Goal: Task Accomplishment & Management: Manage account settings

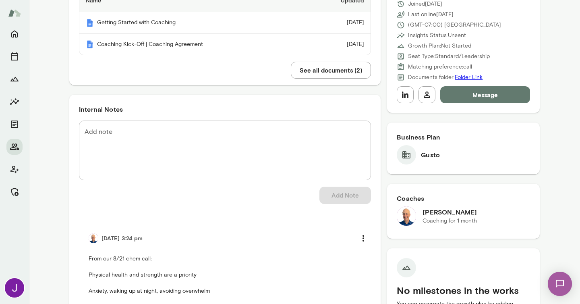
scroll to position [232, 0]
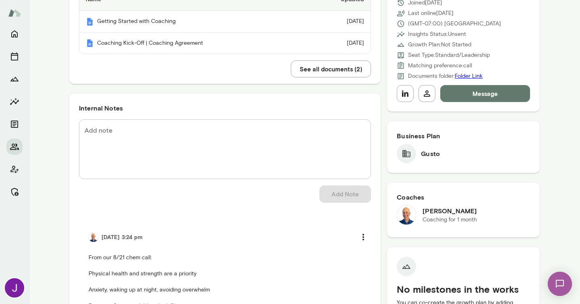
click at [255, 143] on textarea "Add note" at bounding box center [225, 149] width 281 height 46
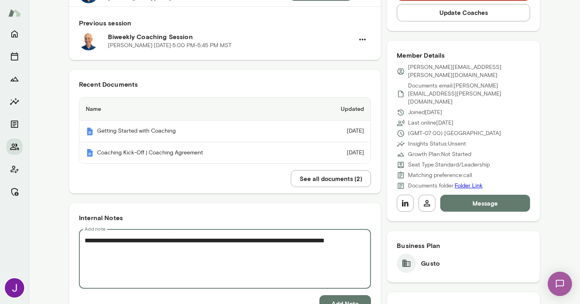
scroll to position [123, 0]
click at [201, 241] on textarea "**********" at bounding box center [225, 258] width 281 height 46
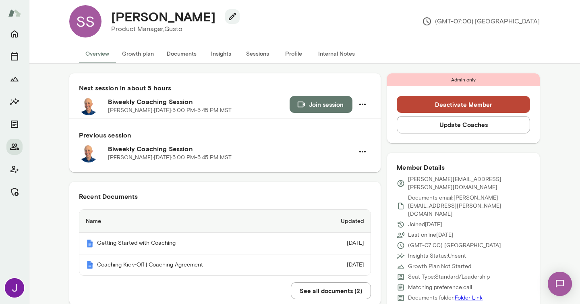
scroll to position [0, 0]
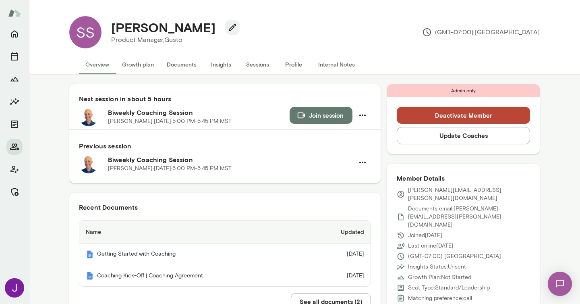
type textarea "**********"
click at [259, 68] on button "Sessions" at bounding box center [257, 64] width 36 height 19
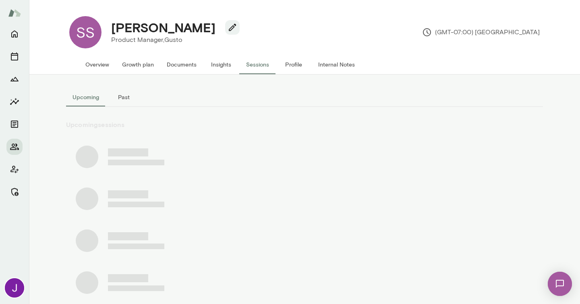
click at [120, 98] on button "Past" at bounding box center [124, 96] width 36 height 19
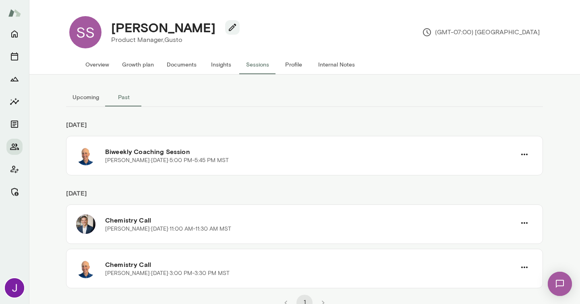
click at [86, 99] on button "Upcoming" at bounding box center [85, 96] width 39 height 19
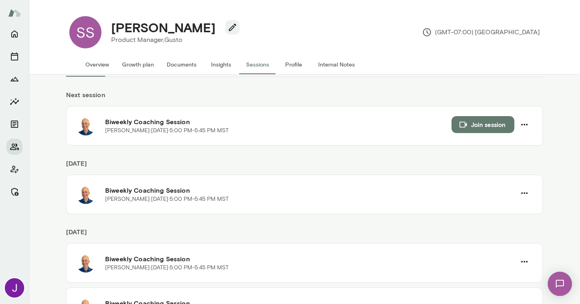
scroll to position [31, 0]
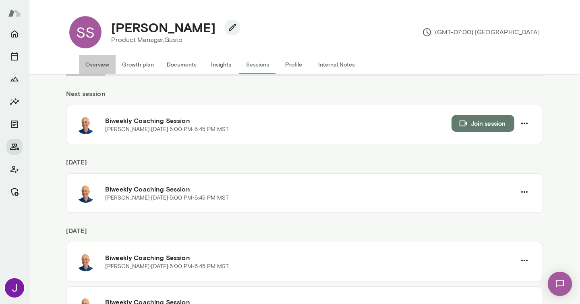
click at [111, 72] on button "Overview" at bounding box center [97, 64] width 37 height 19
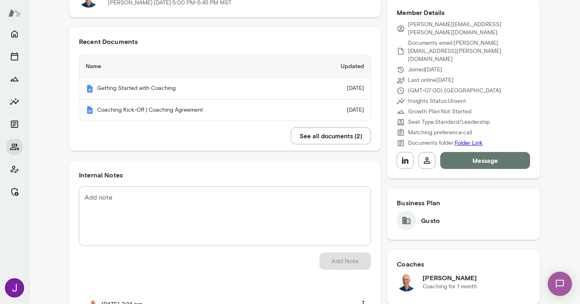
scroll to position [167, 0]
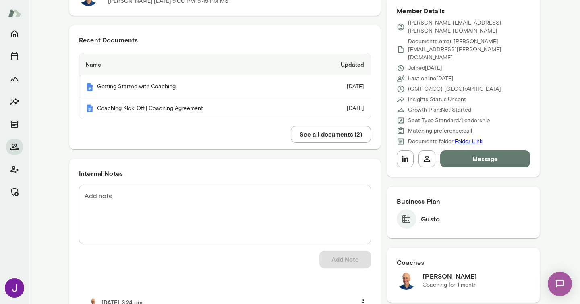
click at [230, 212] on textarea "Add note" at bounding box center [225, 214] width 281 height 46
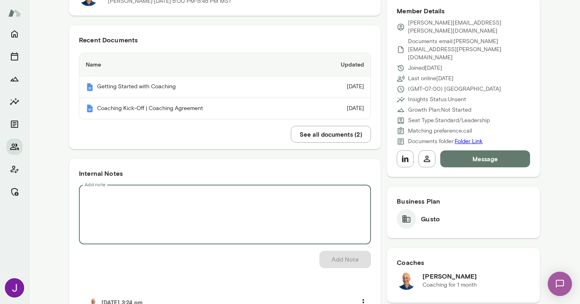
paste textarea "**********"
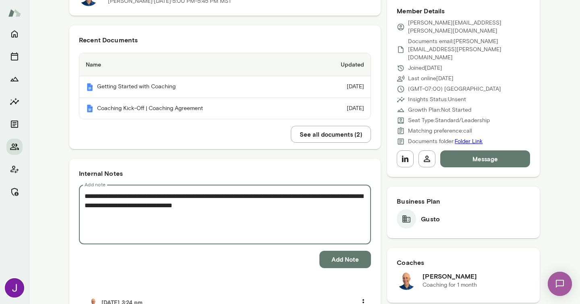
click at [206, 197] on textarea "**********" at bounding box center [225, 214] width 281 height 46
click at [221, 198] on textarea "**********" at bounding box center [225, 214] width 281 height 46
click at [224, 207] on textarea "**********" at bounding box center [225, 214] width 281 height 46
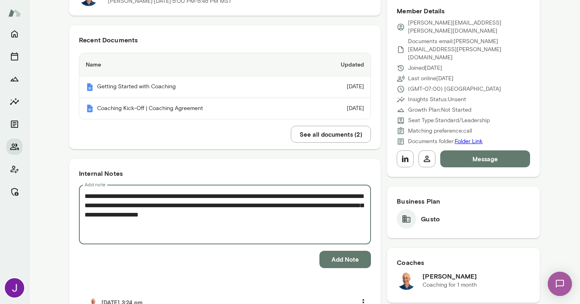
click at [182, 215] on textarea "**********" at bounding box center [225, 214] width 281 height 46
type textarea "**********"
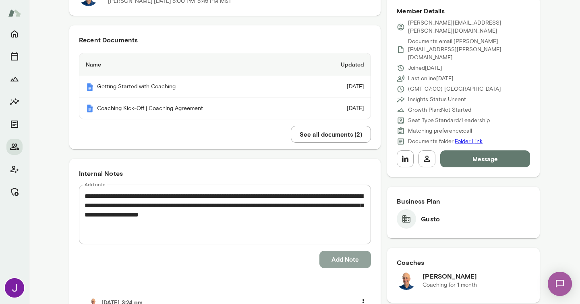
click at [327, 258] on button "Add Note" at bounding box center [345, 258] width 52 height 17
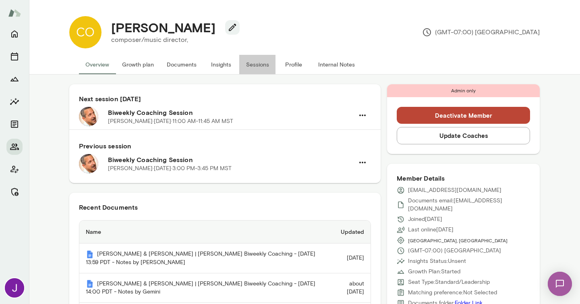
click at [259, 66] on button "Sessions" at bounding box center [257, 64] width 36 height 19
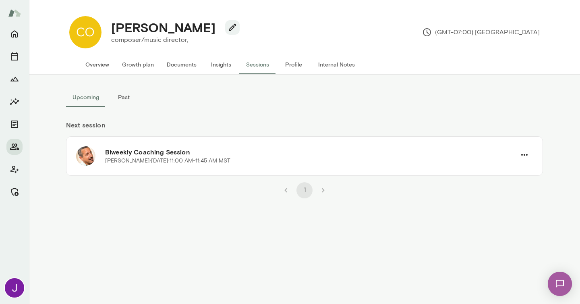
click at [101, 63] on button "Overview" at bounding box center [97, 64] width 37 height 19
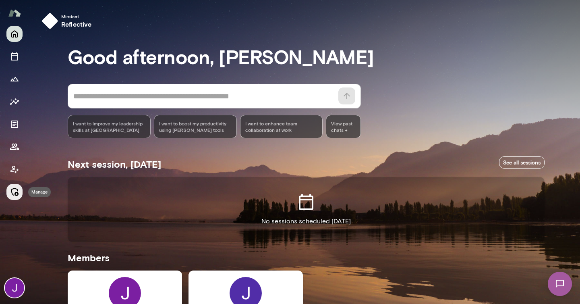
click at [16, 195] on icon "Manage" at bounding box center [14, 192] width 7 height 8
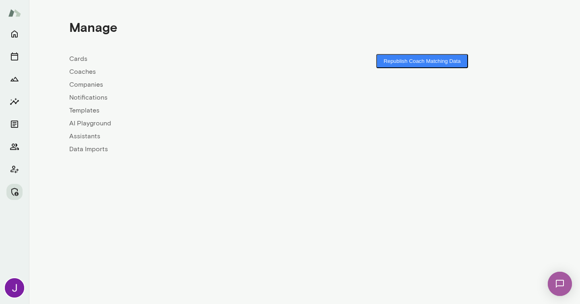
click at [79, 74] on link "Coaches" at bounding box center [186, 72] width 235 height 10
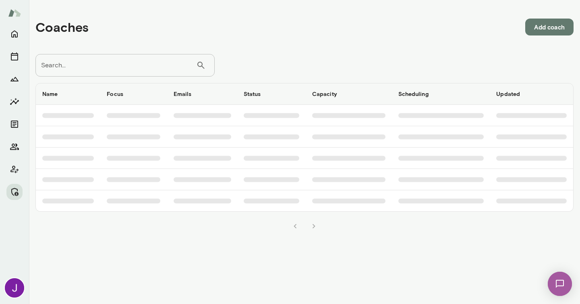
click at [83, 67] on input "Search..." at bounding box center [115, 65] width 161 height 23
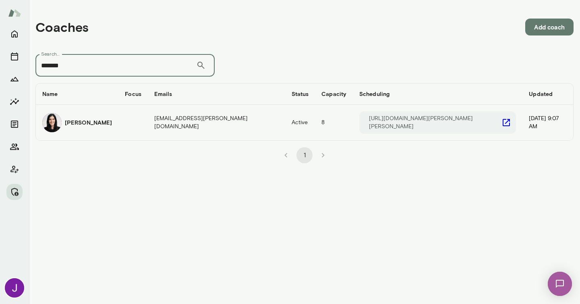
type input "*******"
click at [57, 122] on img "coaches table" at bounding box center [51, 122] width 19 height 19
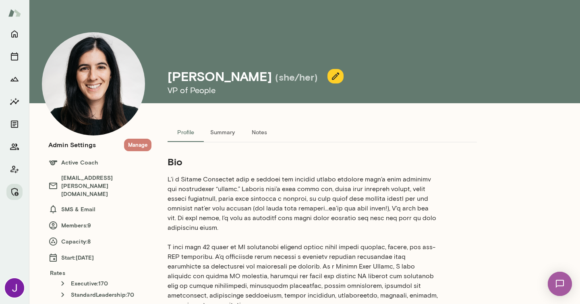
click at [142, 146] on button "Manage" at bounding box center [137, 145] width 27 height 12
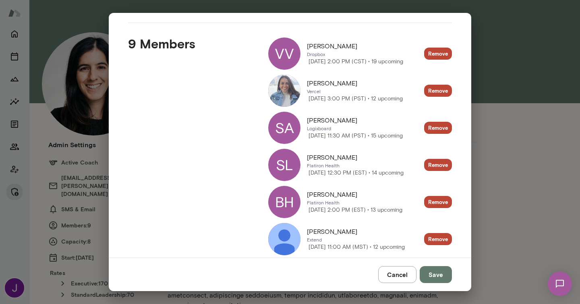
scroll to position [106, 0]
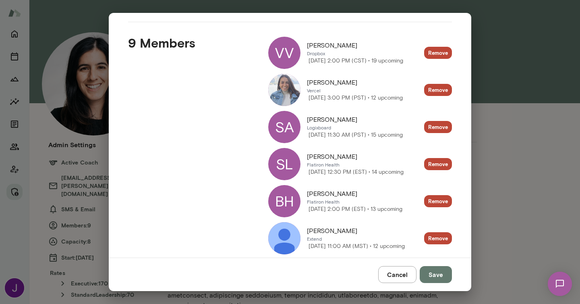
click at [286, 166] on div "SL" at bounding box center [284, 164] width 32 height 32
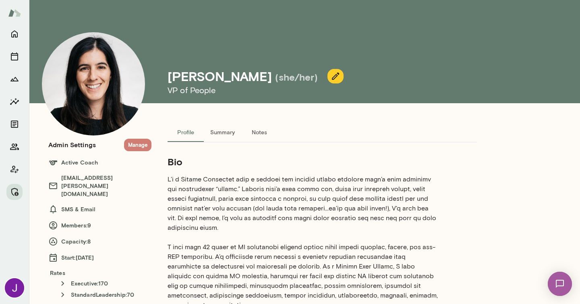
click at [141, 143] on button "Manage" at bounding box center [137, 145] width 27 height 12
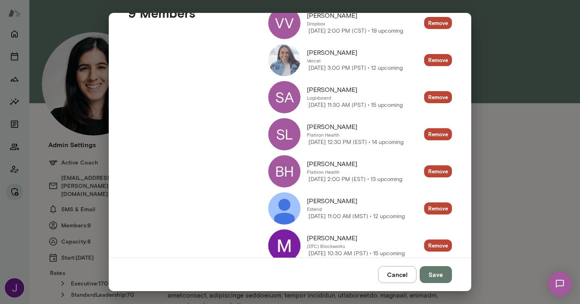
scroll to position [136, 0]
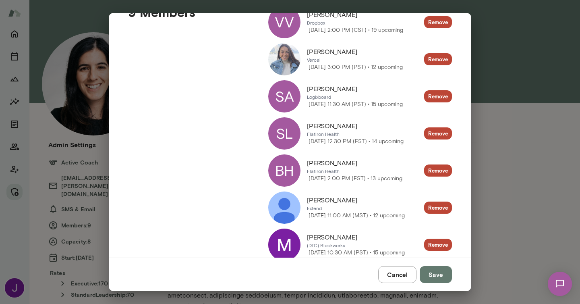
click at [289, 166] on div "BH" at bounding box center [284, 170] width 32 height 32
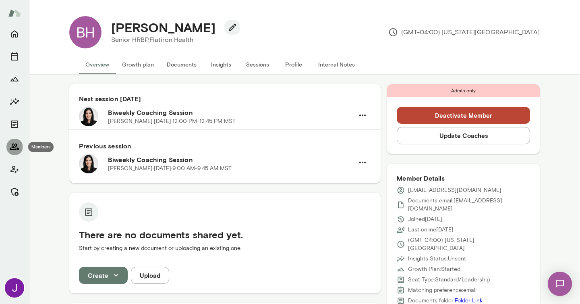
click at [12, 142] on icon "Members" at bounding box center [15, 147] width 10 height 10
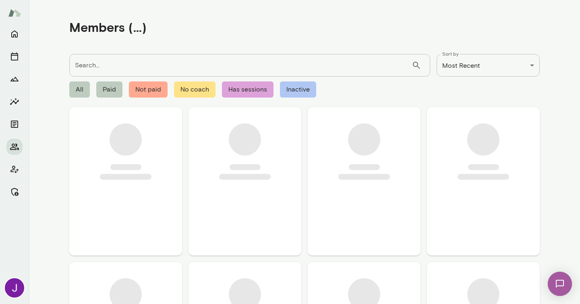
click at [144, 67] on input "Search..." at bounding box center [240, 65] width 342 height 23
paste input "**********"
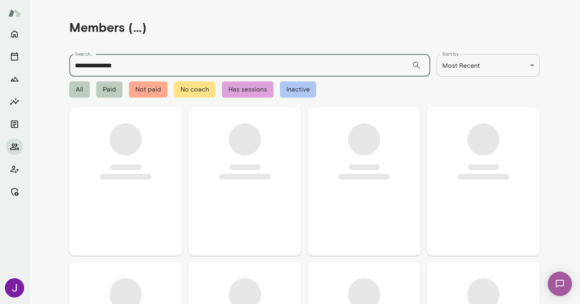
click at [108, 66] on input "**********" at bounding box center [240, 65] width 342 height 23
type input "****"
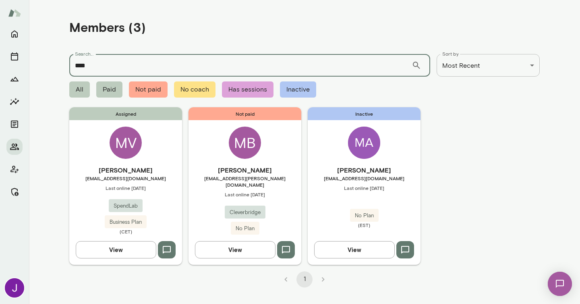
click at [137, 164] on div "Assigned MV Maja Verlasevic maja.verlasevic@spendlab.com Last online August 14 …" at bounding box center [125, 185] width 113 height 157
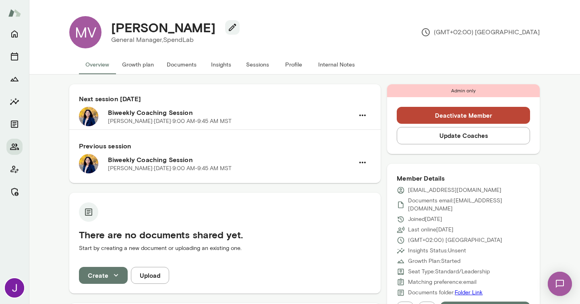
click at [259, 63] on button "Sessions" at bounding box center [257, 64] width 36 height 19
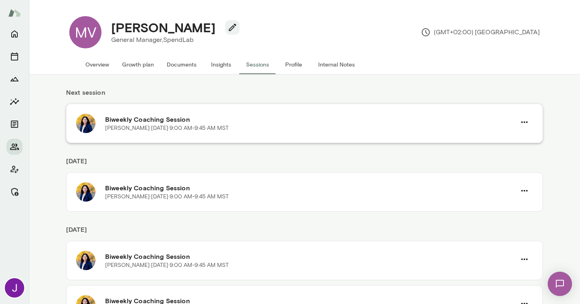
scroll to position [35, 0]
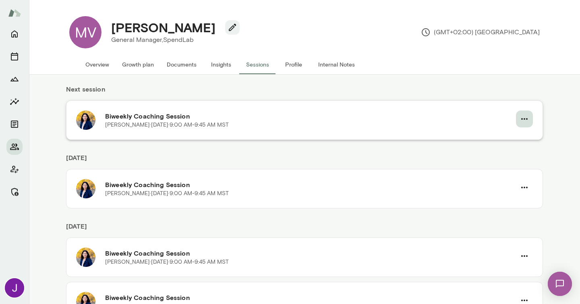
click at [526, 118] on icon "button" at bounding box center [525, 119] width 10 height 10
click at [501, 153] on span "Cancel" at bounding box center [510, 152] width 35 height 10
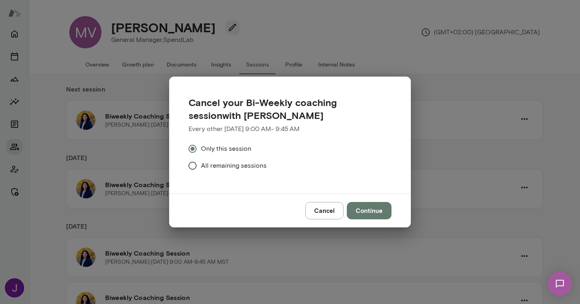
click at [227, 172] on label "All remaining sessions" at bounding box center [284, 165] width 201 height 17
click at [374, 212] on button "Continue" at bounding box center [369, 210] width 45 height 17
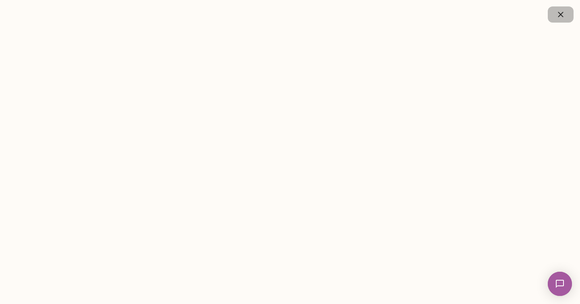
click at [561, 18] on icon "button" at bounding box center [561, 15] width 10 height 10
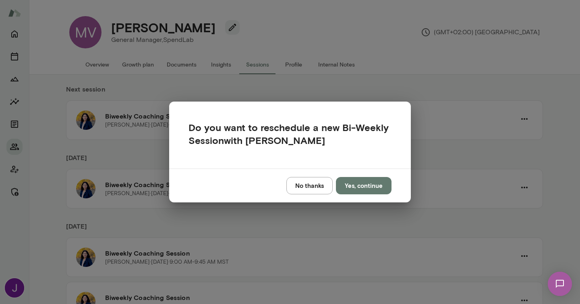
click at [309, 190] on button "No thanks" at bounding box center [309, 185] width 46 height 17
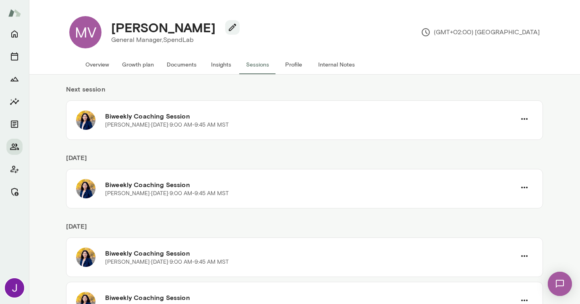
scroll to position [0, 0]
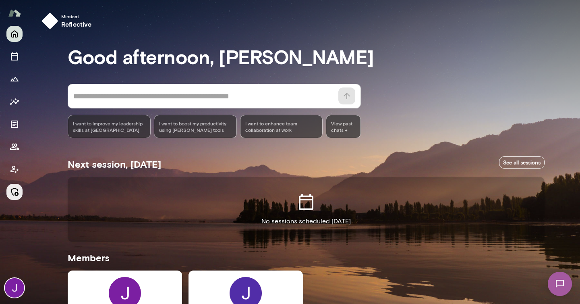
click at [11, 192] on icon "Manage" at bounding box center [14, 192] width 7 height 8
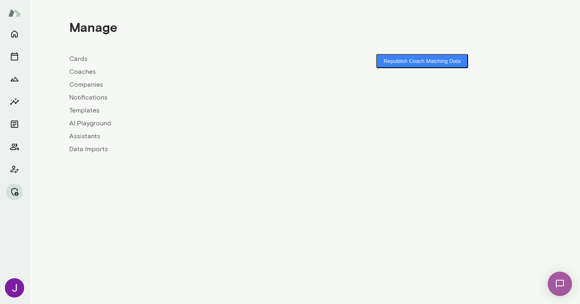
click at [76, 75] on link "Coaches" at bounding box center [186, 72] width 235 height 10
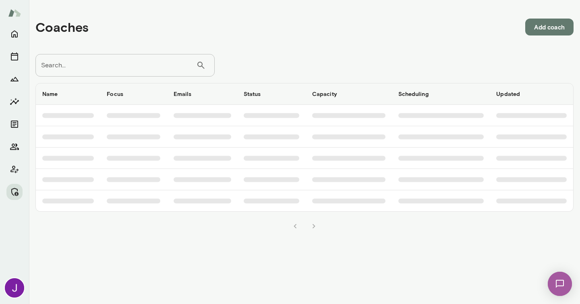
click at [77, 69] on input "Search..." at bounding box center [115, 65] width 161 height 23
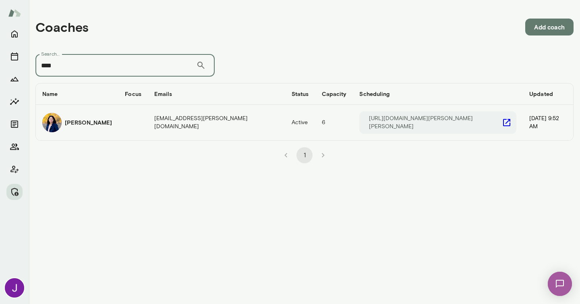
type input "****"
click at [502, 119] on icon "coaches table" at bounding box center [507, 123] width 10 height 10
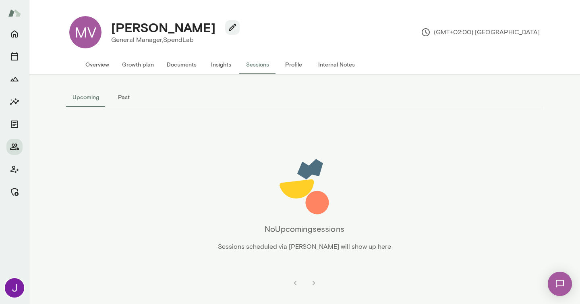
click at [151, 29] on h4 "[PERSON_NAME]" at bounding box center [163, 27] width 104 height 15
copy div "[PERSON_NAME]"
click at [101, 71] on button "Overview" at bounding box center [97, 64] width 37 height 19
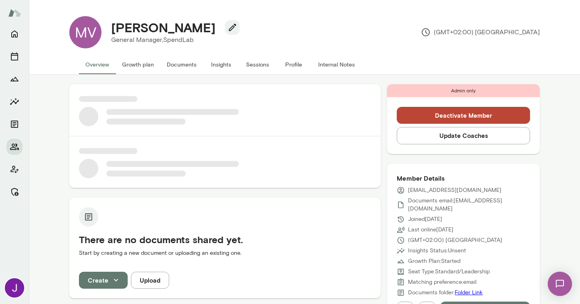
click at [434, 192] on p "maja.verlasevic@spendlab.com" at bounding box center [454, 190] width 93 height 8
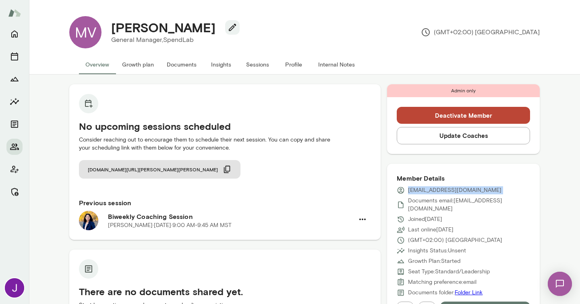
click at [434, 192] on p "maja.verlasevic@spendlab.com" at bounding box center [454, 190] width 93 height 8
copy div "maja.verlasevic@spendlab.com"
click at [19, 198] on button "Manage" at bounding box center [14, 192] width 16 height 16
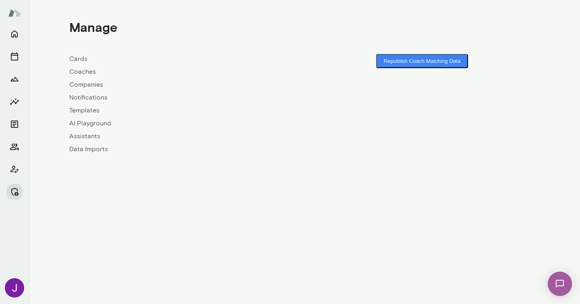
click at [85, 72] on link "Coaches" at bounding box center [186, 72] width 235 height 10
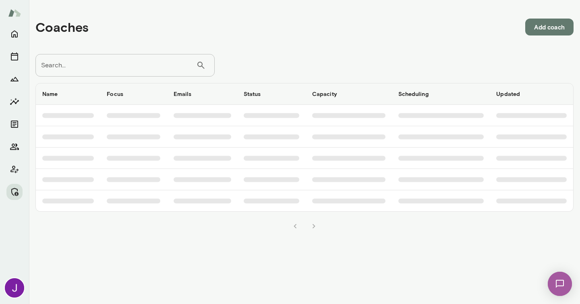
click at [96, 64] on input "Search..." at bounding box center [115, 65] width 161 height 23
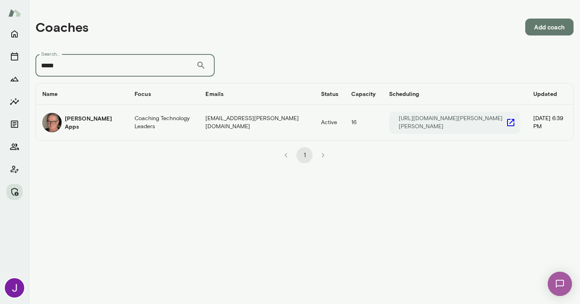
type input "*****"
click at [58, 125] on img "coaches table" at bounding box center [51, 122] width 19 height 19
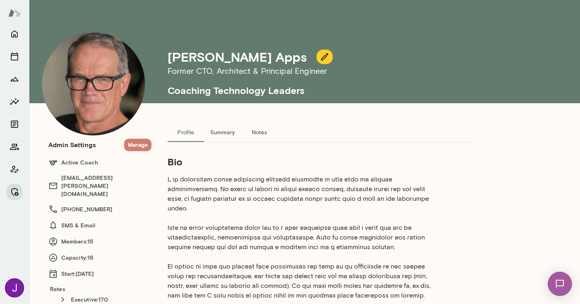
click at [143, 145] on button "Manage" at bounding box center [137, 145] width 27 height 12
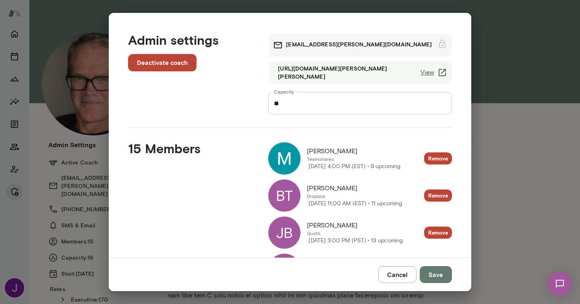
click at [69, 71] on div "Admin settings Deactivate coach geoffapps@mento.co https://cal.mento.co/geoff-a…" at bounding box center [290, 152] width 580 height 304
click at [406, 279] on button "Cancel" at bounding box center [397, 274] width 38 height 17
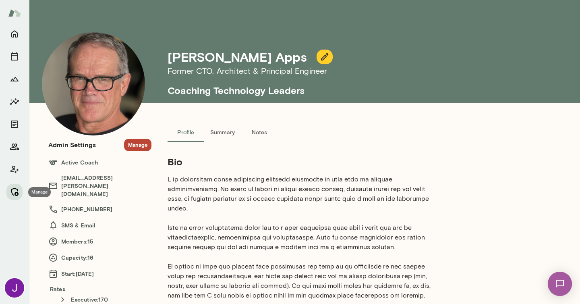
click at [15, 197] on button "Manage" at bounding box center [14, 192] width 16 height 16
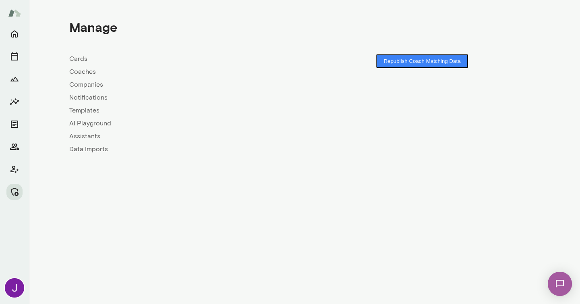
click at [84, 76] on link "Coaches" at bounding box center [186, 72] width 235 height 10
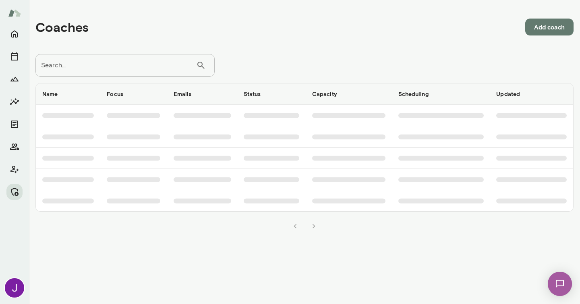
click at [99, 66] on input "Search..." at bounding box center [115, 65] width 161 height 23
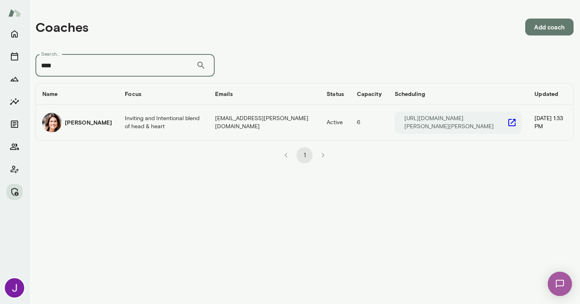
type input "****"
click at [224, 132] on td "gwenthrockmorton@mento.co" at bounding box center [265, 122] width 112 height 35
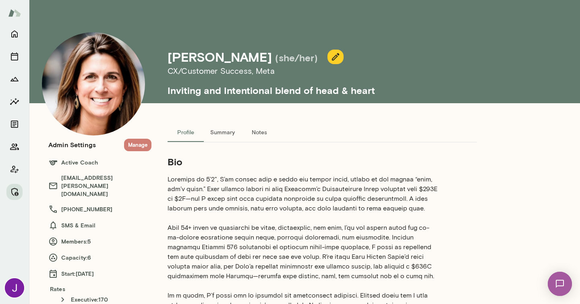
click at [138, 141] on button "Manage" at bounding box center [137, 145] width 27 height 12
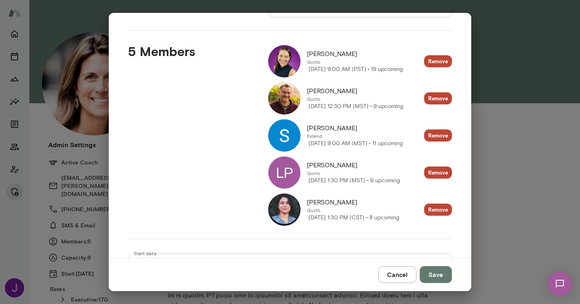
scroll to position [95, 0]
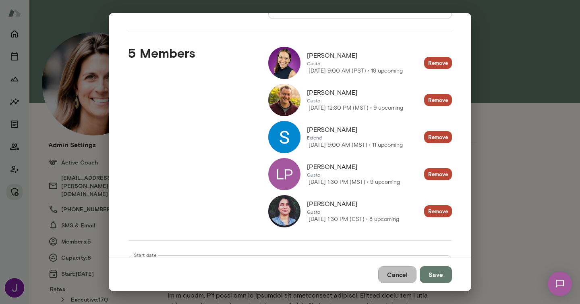
click at [401, 277] on button "Cancel" at bounding box center [397, 274] width 38 height 17
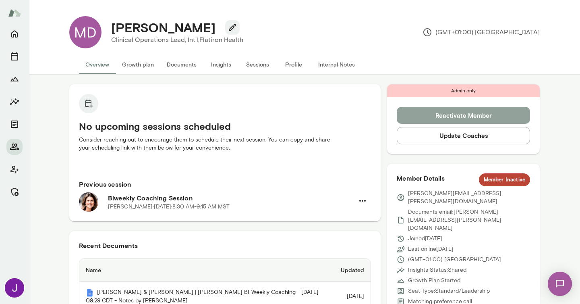
click at [470, 109] on button "Reactivate Member" at bounding box center [463, 115] width 133 height 17
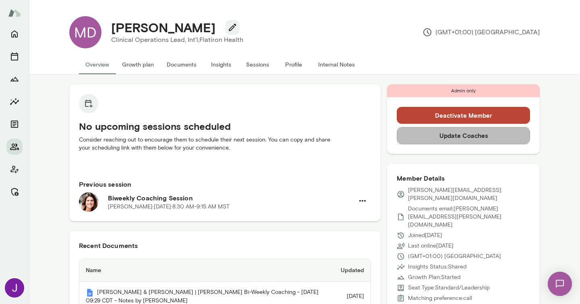
click at [411, 133] on button "Update Coaches" at bounding box center [463, 135] width 133 height 17
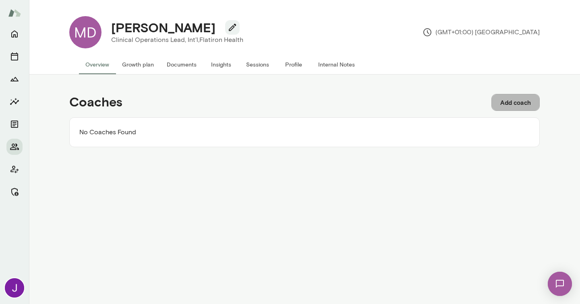
click at [524, 101] on button "Add coach" at bounding box center [515, 102] width 48 height 17
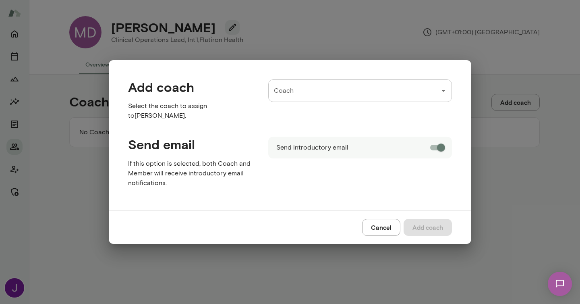
click at [308, 82] on div "Coach" at bounding box center [360, 90] width 184 height 23
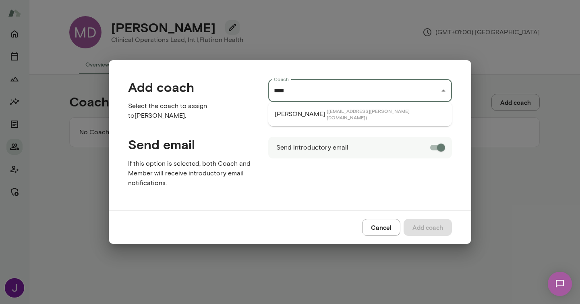
click at [323, 110] on p "[PERSON_NAME]" at bounding box center [300, 114] width 50 height 10
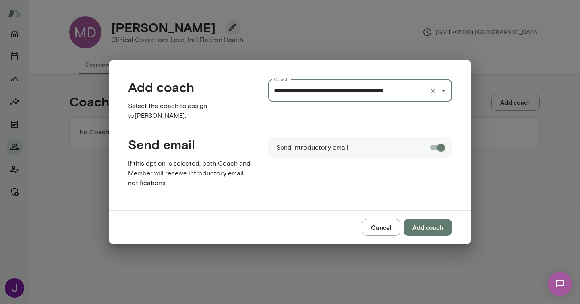
type input "**********"
click at [428, 230] on button "Add coach" at bounding box center [428, 227] width 48 height 17
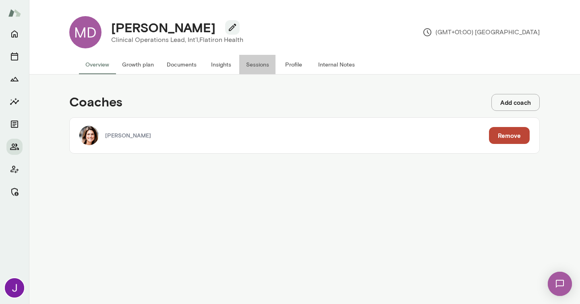
click at [251, 65] on button "Sessions" at bounding box center [257, 64] width 36 height 19
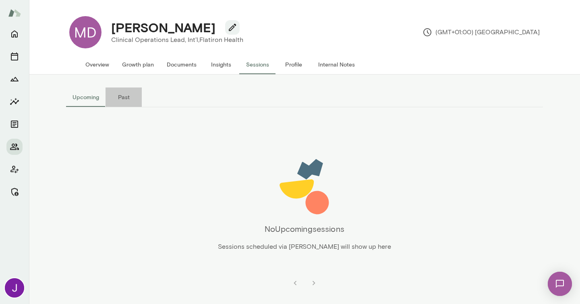
click at [120, 101] on button "Past" at bounding box center [124, 96] width 36 height 19
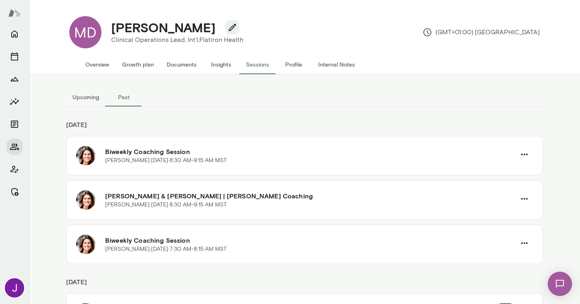
click at [76, 99] on button "Upcoming" at bounding box center [85, 96] width 39 height 19
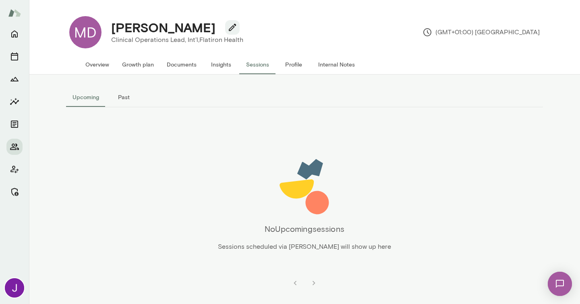
click at [107, 66] on button "Overview" at bounding box center [97, 64] width 37 height 19
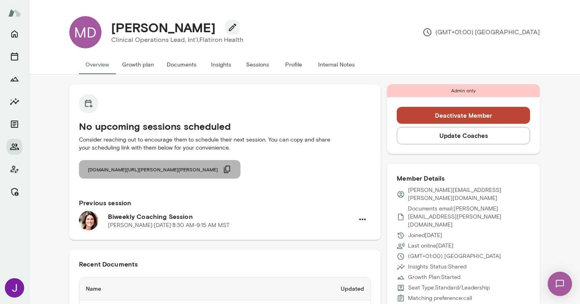
click at [221, 168] on span "button" at bounding box center [227, 169] width 12 height 12
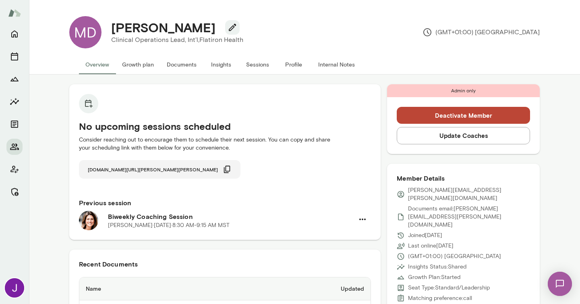
click at [223, 167] on icon "button" at bounding box center [227, 169] width 9 height 9
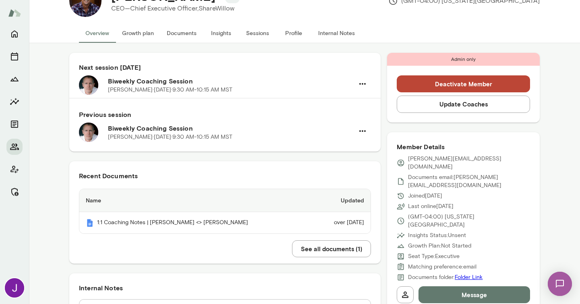
scroll to position [32, 0]
click at [263, 34] on button "Sessions" at bounding box center [257, 32] width 36 height 19
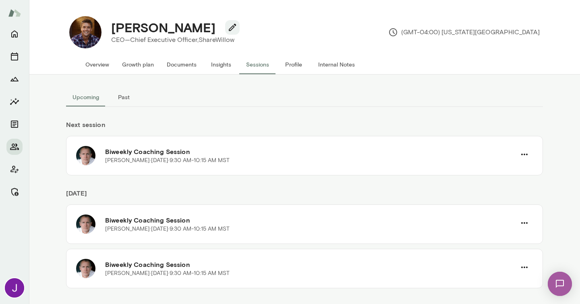
click at [106, 66] on button "Overview" at bounding box center [97, 64] width 37 height 19
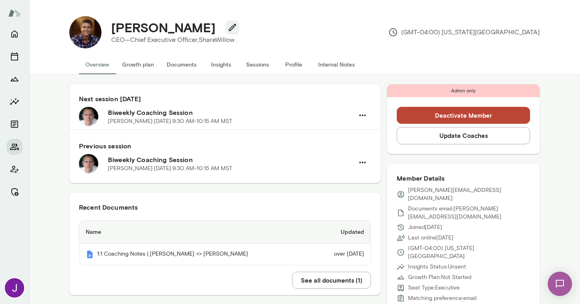
click at [265, 64] on button "Sessions" at bounding box center [257, 64] width 36 height 19
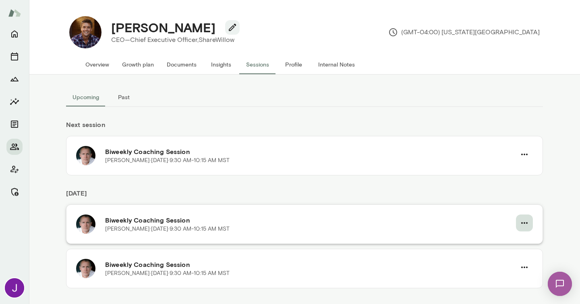
click at [526, 224] on icon "button" at bounding box center [525, 223] width 10 height 10
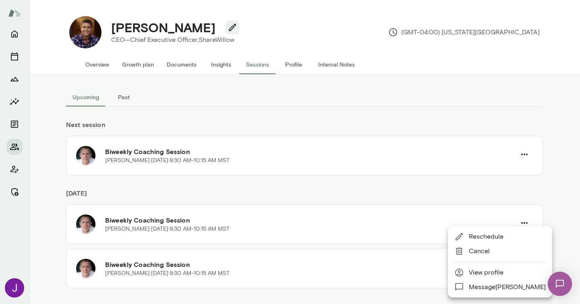
click at [475, 250] on span "Cancel" at bounding box center [507, 251] width 77 height 10
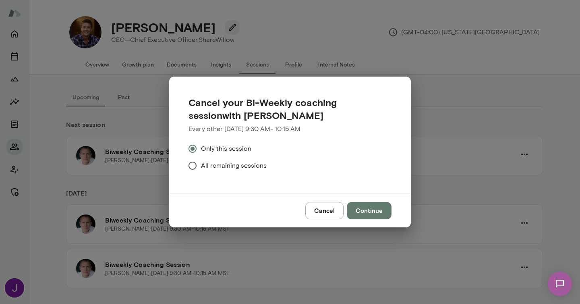
click at [362, 211] on button "Continue" at bounding box center [369, 210] width 45 height 17
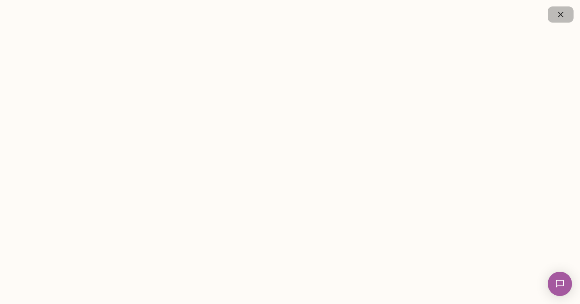
click at [563, 15] on icon "button" at bounding box center [561, 15] width 10 height 10
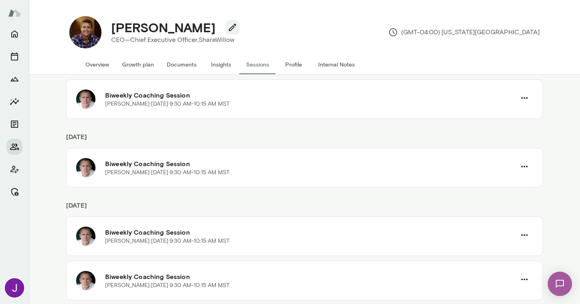
scroll to position [75, 0]
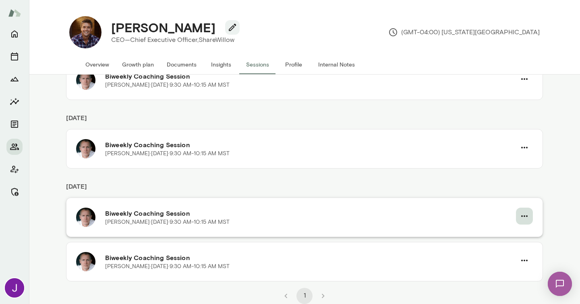
click at [528, 217] on icon "button" at bounding box center [525, 216] width 10 height 10
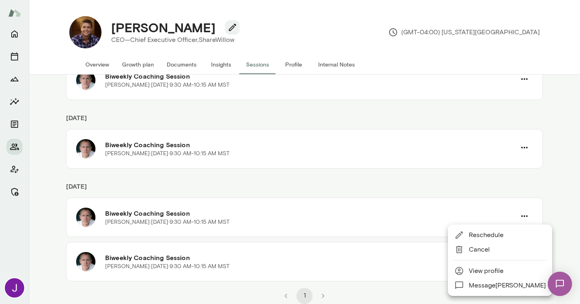
click at [467, 253] on div at bounding box center [461, 249] width 14 height 10
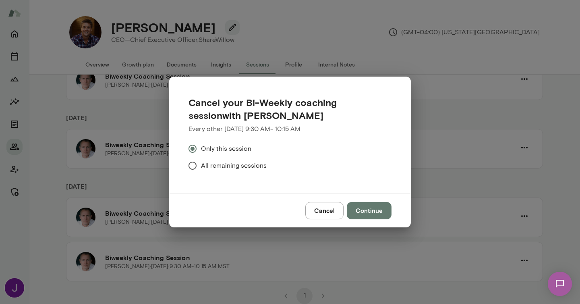
click at [370, 211] on button "Continue" at bounding box center [369, 210] width 45 height 17
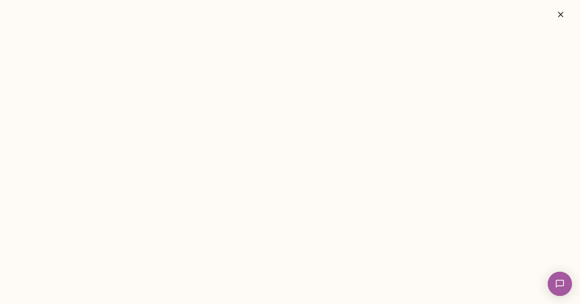
click at [564, 20] on button "button" at bounding box center [561, 14] width 26 height 16
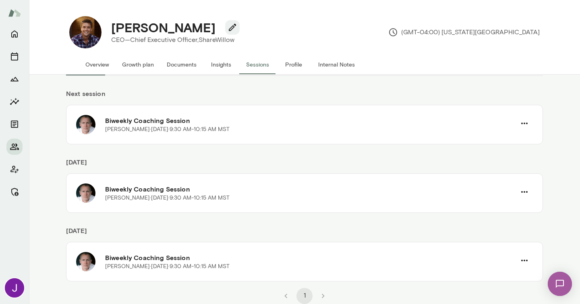
scroll to position [31, 0]
click at [137, 24] on h4 "Ryan Shank" at bounding box center [163, 27] width 104 height 15
copy div "Ryan Shank"
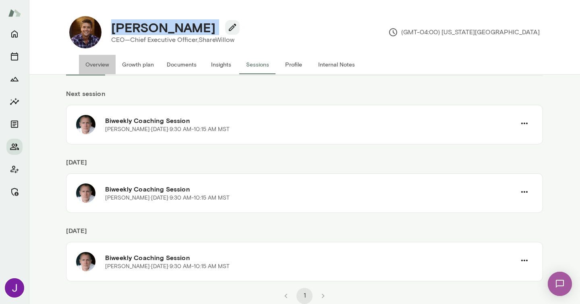
click at [96, 60] on button "Overview" at bounding box center [97, 64] width 37 height 19
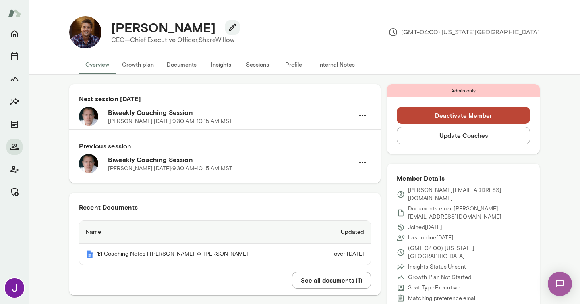
click at [437, 190] on p "ryan@sharewillow.com" at bounding box center [469, 194] width 122 height 16
copy div "ryan@sharewillow.com"
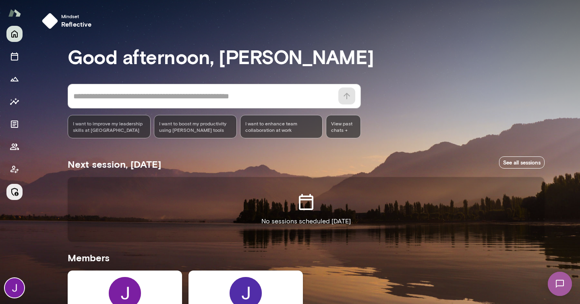
click at [16, 194] on icon "Manage" at bounding box center [14, 192] width 7 height 8
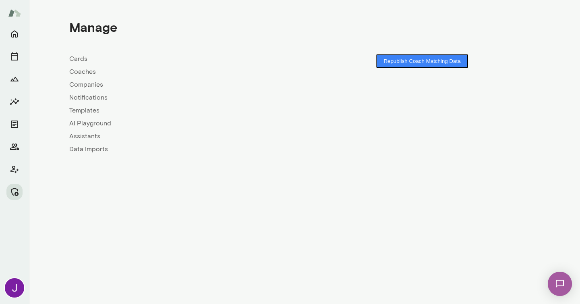
click at [85, 70] on link "Coaches" at bounding box center [186, 72] width 235 height 10
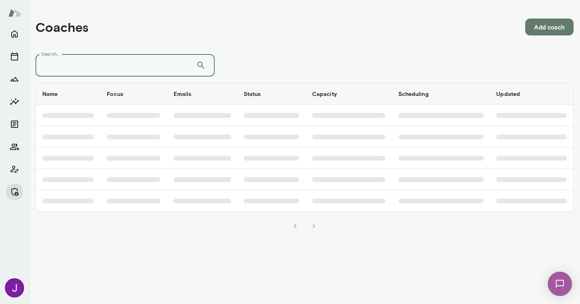
click at [87, 68] on input "Search..." at bounding box center [115, 65] width 161 height 23
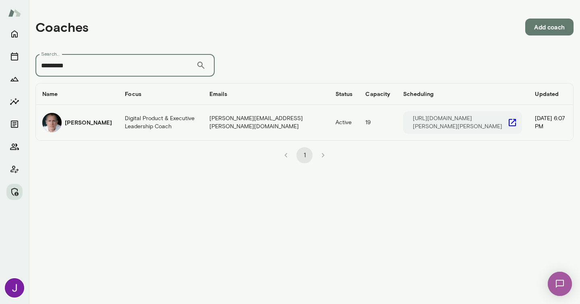
type input "*********"
click at [507, 123] on icon "coaches table" at bounding box center [512, 123] width 10 height 10
